Goal: Information Seeking & Learning: Understand process/instructions

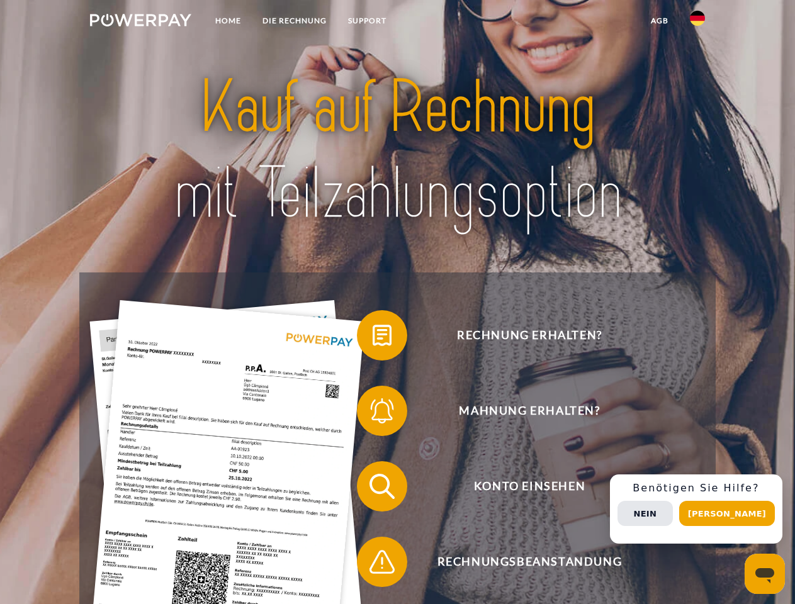
click at [140, 22] on img at bounding box center [140, 20] width 101 height 13
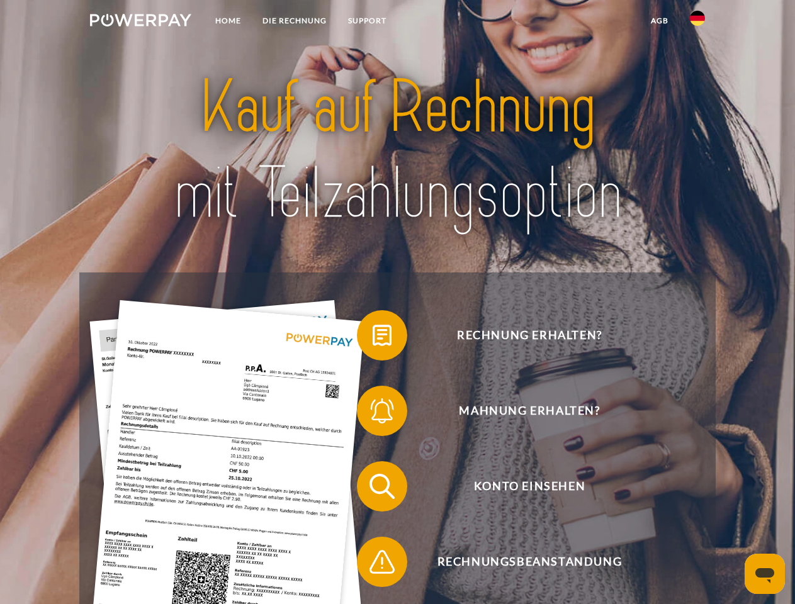
click at [697, 22] on img at bounding box center [697, 18] width 15 height 15
click at [659, 21] on link "agb" at bounding box center [659, 20] width 39 height 23
click at [373, 338] on span at bounding box center [363, 335] width 63 height 63
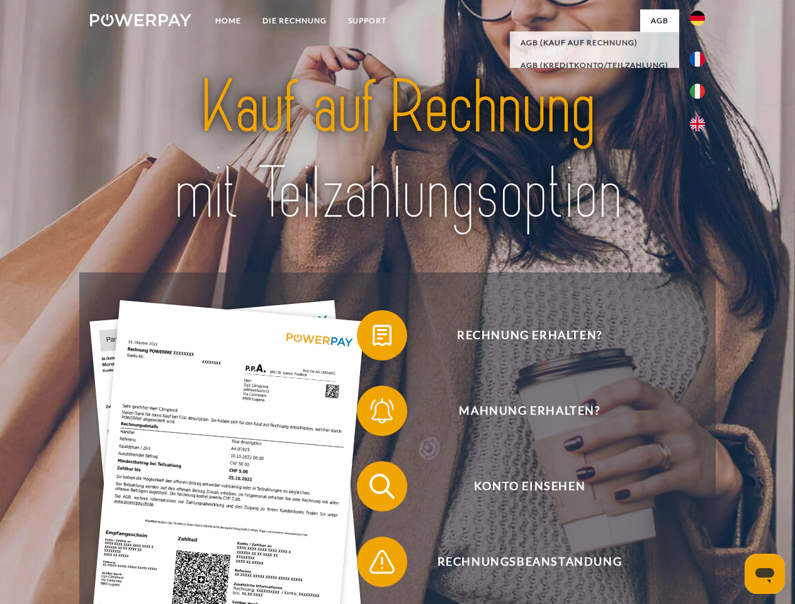
click at [373, 413] on span at bounding box center [363, 410] width 63 height 63
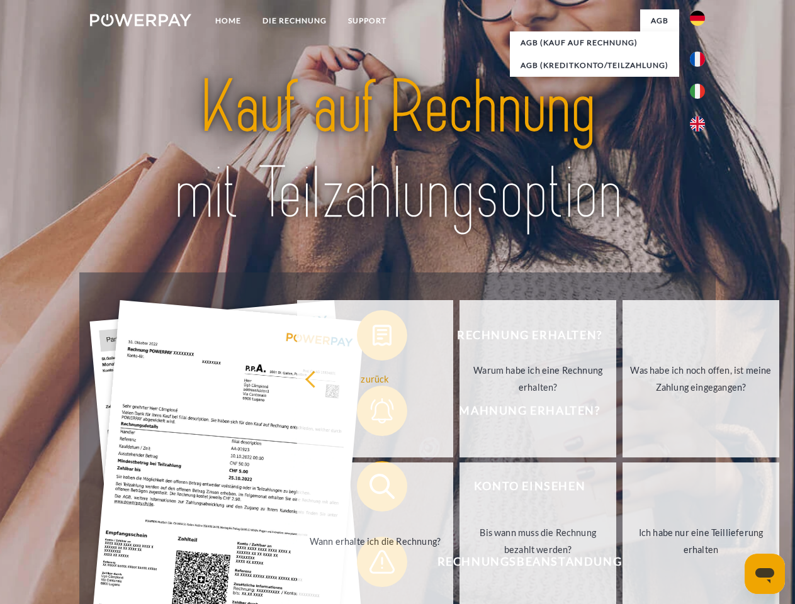
click at [459, 489] on link "Bis wann muss die Rechnung bezahlt werden?" at bounding box center [537, 541] width 157 height 157
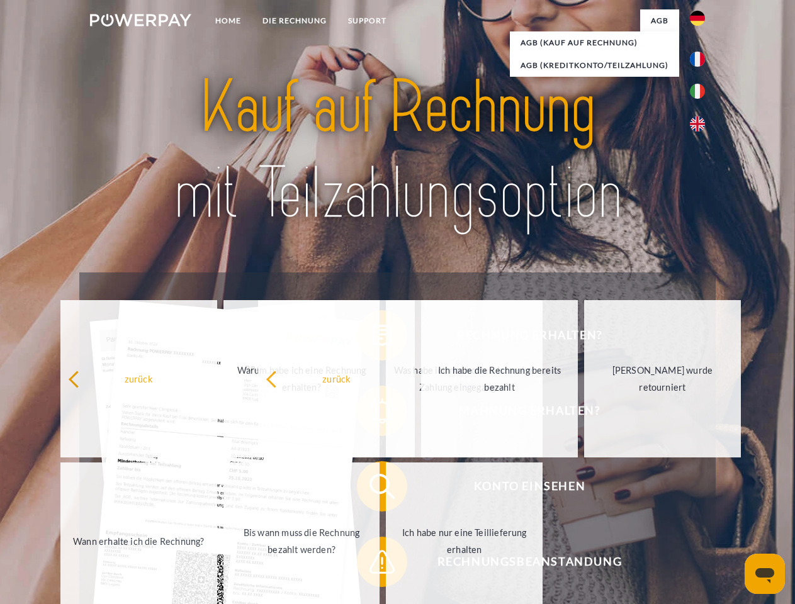
click at [373, 564] on span at bounding box center [363, 561] width 63 height 63
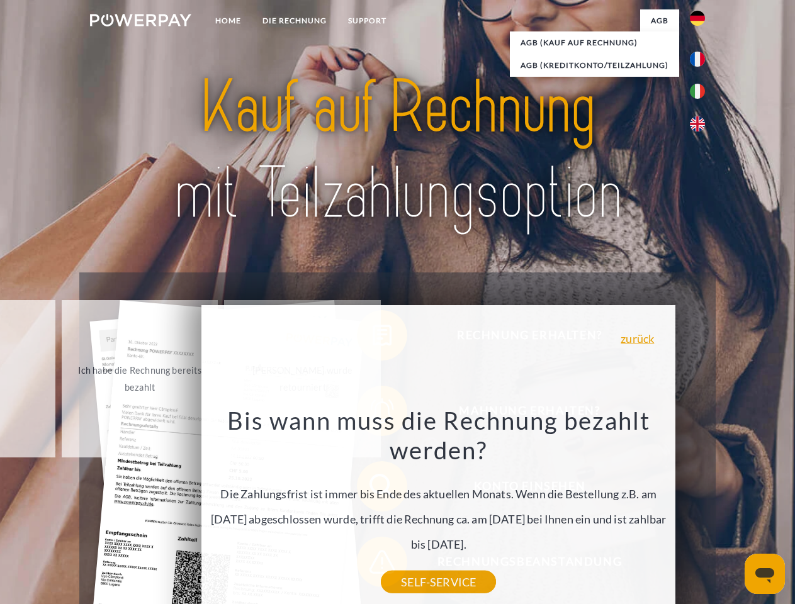
click at [700, 509] on div "Rechnung erhalten? Mahnung erhalten? Konto einsehen" at bounding box center [397, 523] width 636 height 503
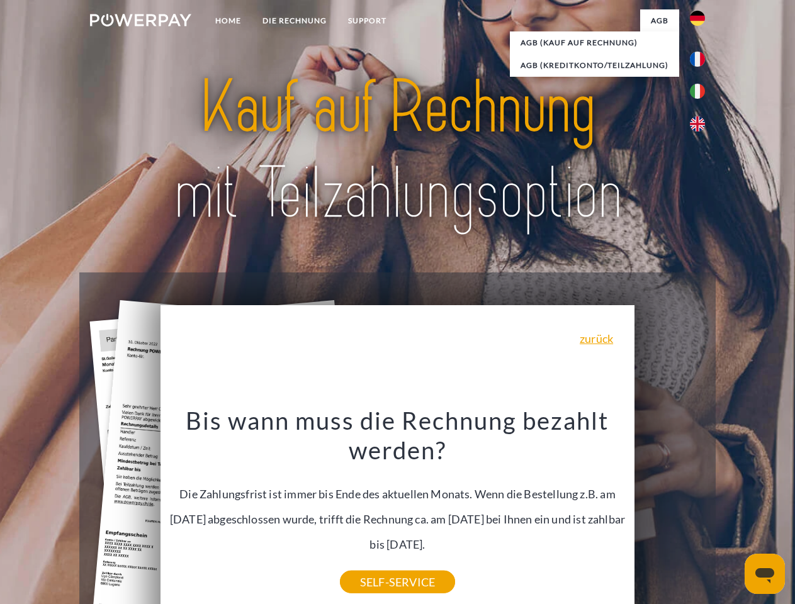
click at [670, 512] on span "Konto einsehen" at bounding box center [529, 486] width 308 height 50
click at [731, 513] on header "Home DIE RECHNUNG SUPPORT" at bounding box center [397, 434] width 795 height 869
